Goal: Task Accomplishment & Management: Use online tool/utility

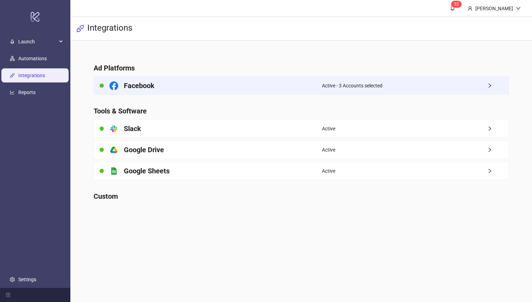
click at [144, 82] on h4 "Facebook" at bounding box center [139, 86] width 31 height 10
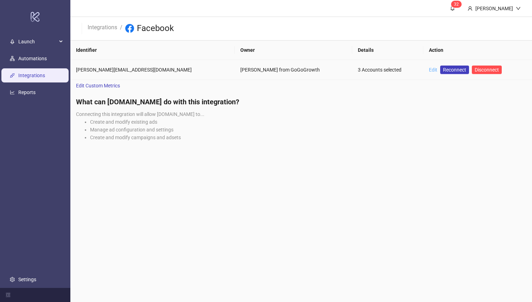
click at [429, 71] on link "Edit" at bounding box center [433, 70] width 8 height 6
click at [472, 66] on button "Disconnect" at bounding box center [487, 69] width 30 height 8
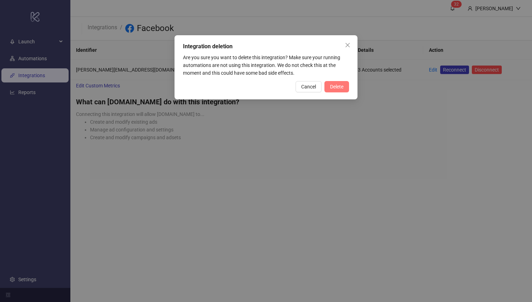
click at [324, 84] on div "Cancel Delete" at bounding box center [266, 86] width 166 height 11
click at [336, 86] on span "Delete" at bounding box center [336, 87] width 13 height 6
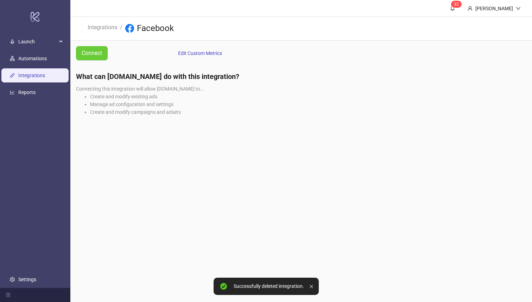
click at [99, 53] on span "Connect" at bounding box center [92, 53] width 20 height 9
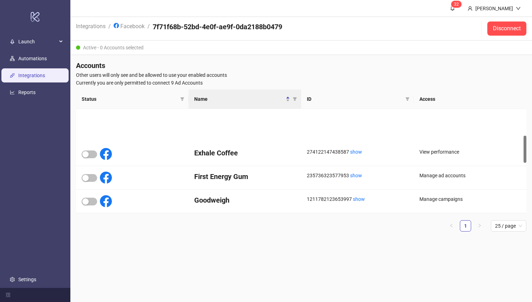
scroll to position [113, 0]
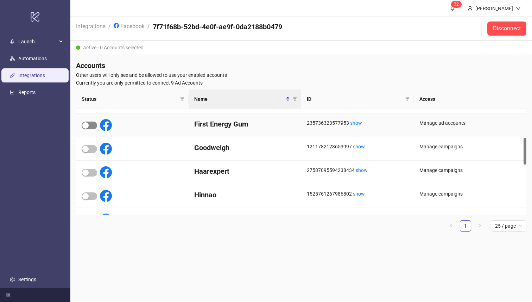
click at [83, 123] on div "button" at bounding box center [85, 125] width 6 height 6
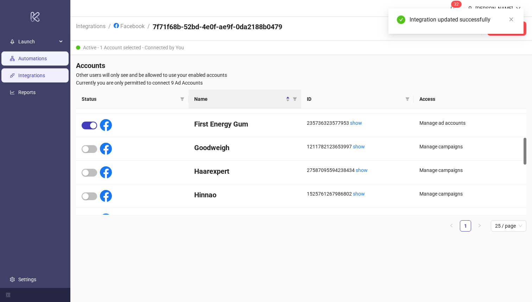
click at [36, 57] on link "Automations" at bounding box center [32, 59] width 29 height 6
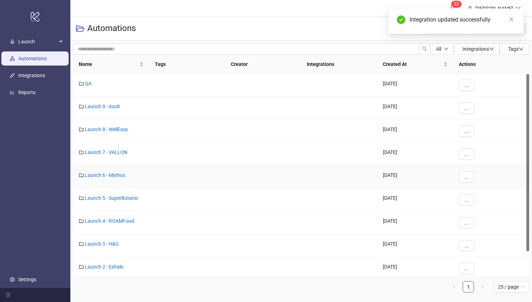
scroll to position [27, 0]
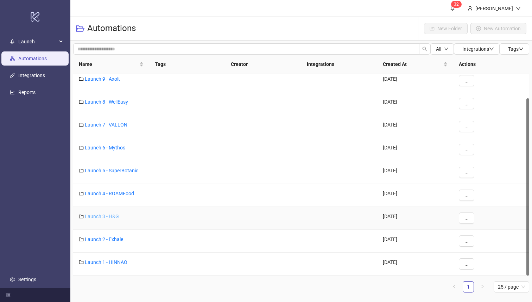
click at [107, 215] on link "Launch 3 - H&G" at bounding box center [102, 216] width 34 height 6
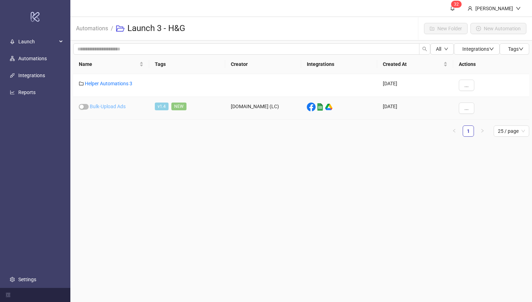
click at [106, 107] on link "Bulk-Upload Ads" at bounding box center [108, 107] width 36 height 6
click at [106, 108] on link "Bulk-Upload Ads" at bounding box center [108, 107] width 36 height 6
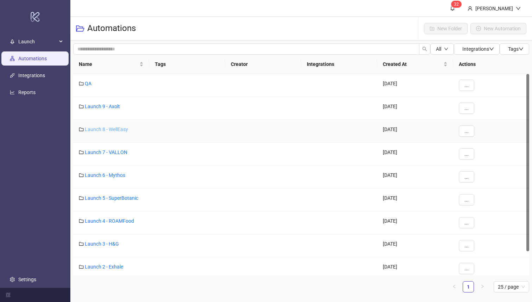
click at [111, 130] on link "Launch 8 - WellEasy" at bounding box center [106, 129] width 43 height 6
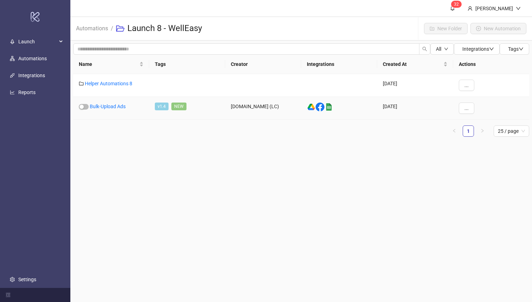
click at [98, 102] on div "Bulk-Upload Ads" at bounding box center [111, 108] width 76 height 23
click at [99, 107] on link "Bulk-Upload Ads" at bounding box center [108, 107] width 36 height 6
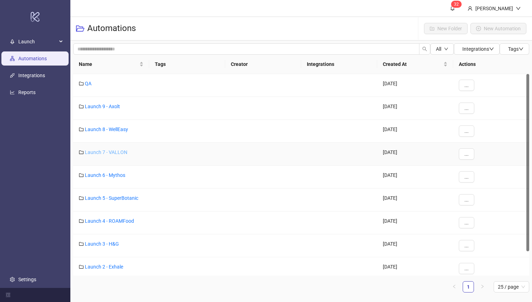
click at [113, 154] on link "Launch 7 - VALLON" at bounding box center [106, 152] width 43 height 6
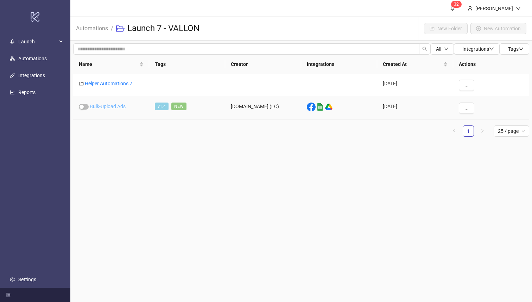
click at [114, 108] on link "Bulk-Upload Ads" at bounding box center [108, 107] width 36 height 6
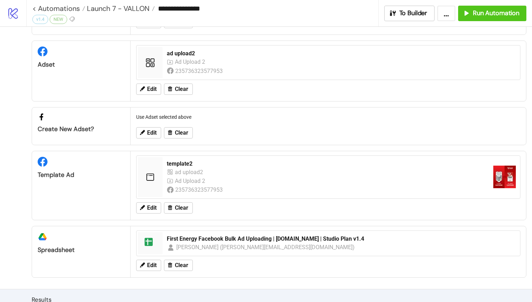
scroll to position [57, 0]
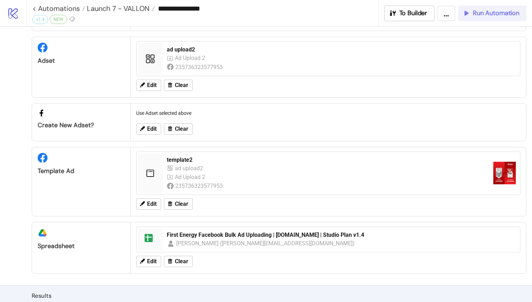
click at [484, 10] on span "Run Automation" at bounding box center [496, 13] width 46 height 8
